Goal: Check status: Check status

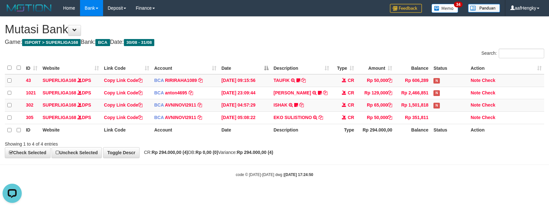
click at [252, 42] on h4 "Game: ISPORT > SUPERLIGA168 Bank: BCA Date: 30/08 - 31/08" at bounding box center [274, 42] width 539 height 6
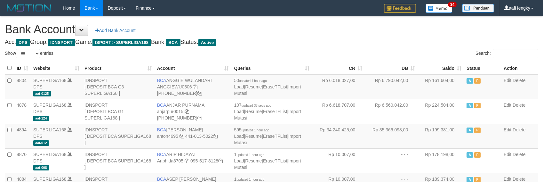
select select "***"
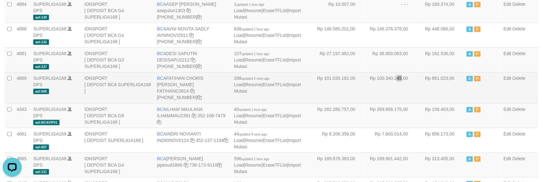
click at [383, 92] on td "Rp 100.340.245,00" at bounding box center [391, 87] width 53 height 31
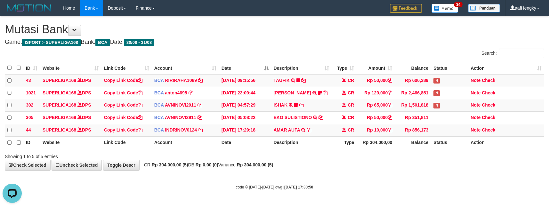
click at [232, 47] on div "**********" at bounding box center [274, 94] width 549 height 154
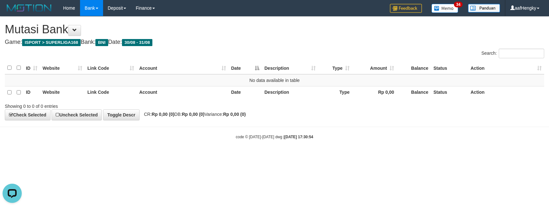
click at [398, 154] on body "Toggle navigation Home Bank Account List Mutasi Bank Search Note Mutasi Deposit…" at bounding box center [274, 78] width 549 height 156
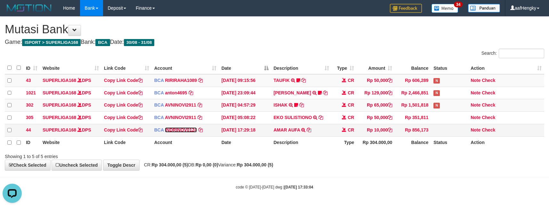
click at [177, 129] on link "INDRINOV0124" at bounding box center [181, 129] width 32 height 5
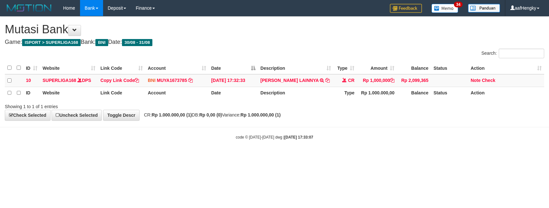
click at [391, 156] on html "Toggle navigation Home Bank Account List Mutasi Bank Search Note Mutasi Deposit…" at bounding box center [274, 78] width 549 height 156
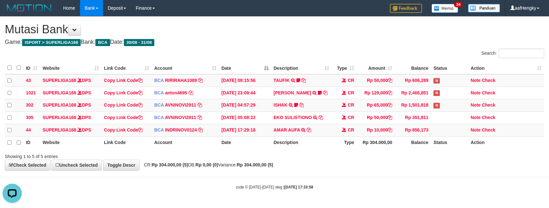
drag, startPoint x: 369, startPoint y: 181, endPoint x: 371, endPoint y: 178, distance: 3.7
click at [371, 179] on body "Toggle navigation Home Bank Account List Mutasi Bank Search Note Mutasi Deposit…" at bounding box center [274, 103] width 549 height 206
click at [372, 178] on body "Toggle navigation Home Bank Account List Mutasi Bank Search Note Mutasi Deposit…" at bounding box center [274, 103] width 549 height 206
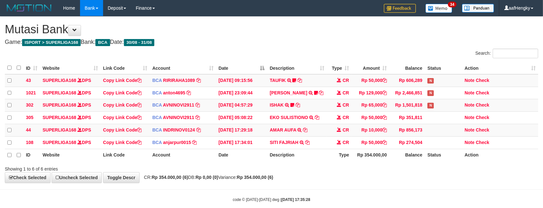
click at [370, 168] on div "Showing 1 to 6 of 6 entries" at bounding box center [271, 167] width 543 height 9
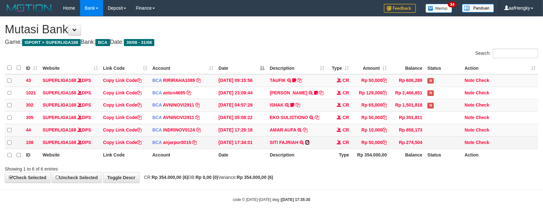
click at [308, 142] on icon at bounding box center [307, 142] width 4 height 4
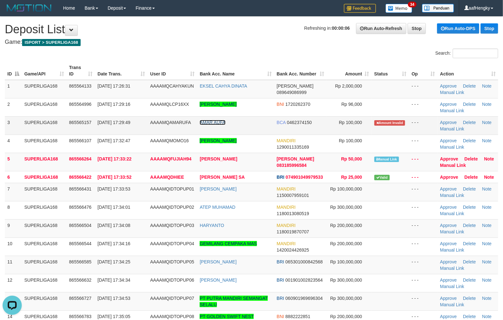
click at [210, 123] on link "AMAR AUFA" at bounding box center [213, 122] width 26 height 5
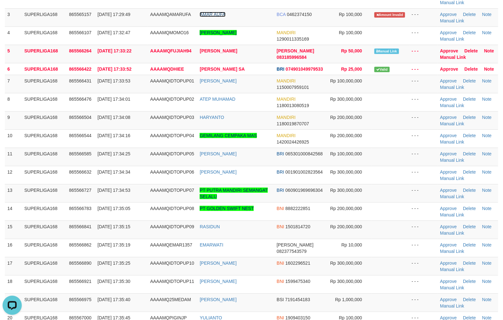
scroll to position [120, 0]
